Goal: Obtain resource: Download file/media

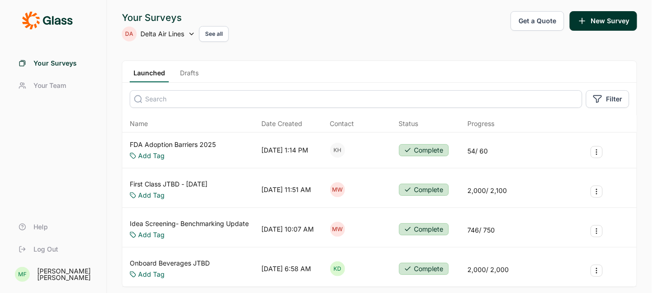
click at [190, 36] on icon at bounding box center [191, 33] width 7 height 7
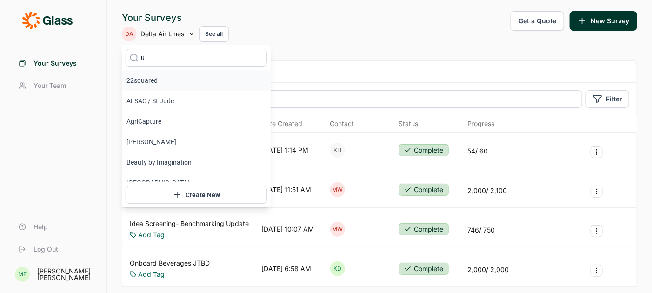
type input "upstart"
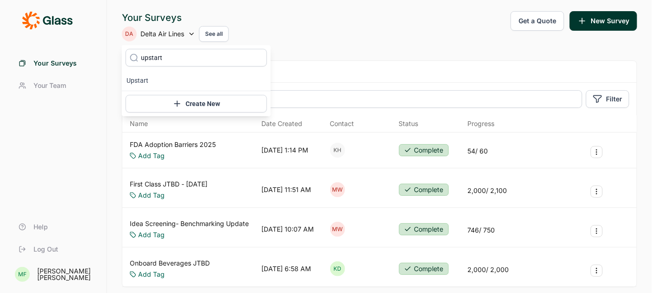
click at [135, 82] on icon at bounding box center [133, 58] width 9 height 70
click at [135, 81] on icon at bounding box center [133, 58] width 9 height 70
type input "upstart"
click at [142, 79] on li "Upstart" at bounding box center [196, 80] width 149 height 20
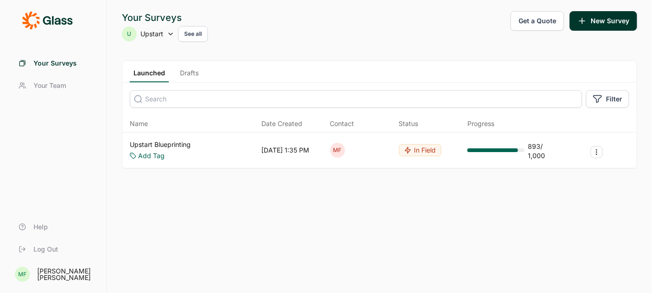
click at [178, 143] on link "Upstart Blueprinting" at bounding box center [160, 144] width 61 height 9
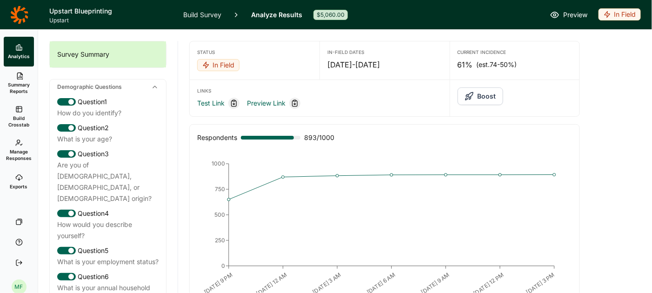
click at [21, 87] on span "Summary Reports" at bounding box center [18, 87] width 23 height 13
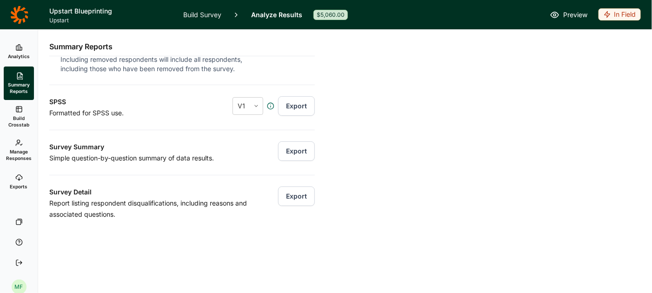
scroll to position [128, 0]
click at [291, 151] on button "Export" at bounding box center [296, 151] width 37 height 20
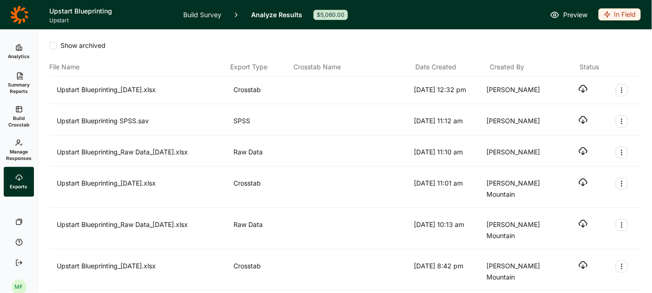
click at [582, 87] on icon "button" at bounding box center [583, 88] width 9 height 9
